Goal: Transaction & Acquisition: Purchase product/service

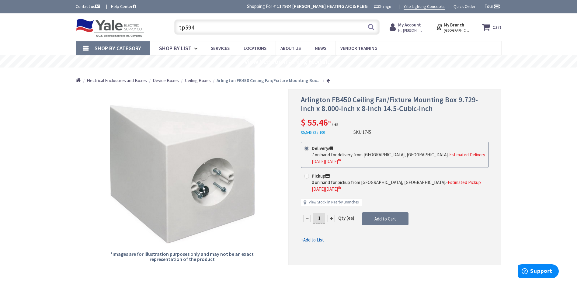
click at [410, 27] on strong "My Account" at bounding box center [409, 25] width 23 height 6
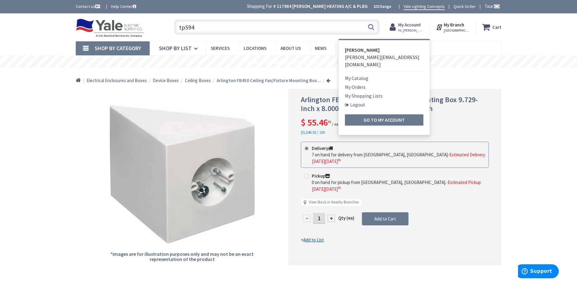
click at [353, 101] on link "Logout" at bounding box center [355, 104] width 20 height 7
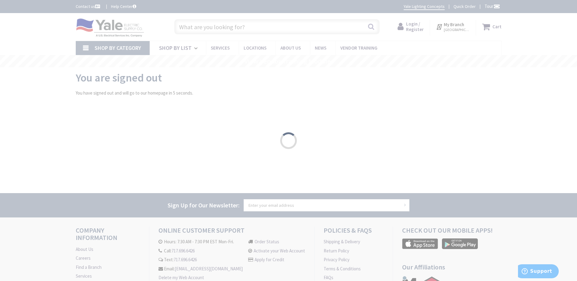
type input "[GEOGRAPHIC_DATA], [STREET_ADDRESS]"
